Goal: Task Accomplishment & Management: Manage account settings

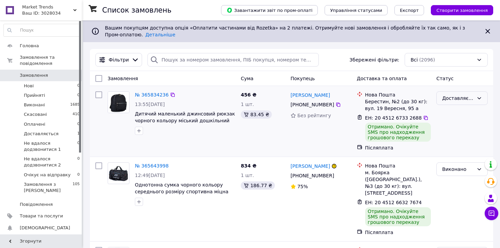
click at [481, 96] on icon at bounding box center [478, 98] width 5 height 5
click at [453, 117] on li "Виконано" at bounding box center [461, 120] width 51 height 12
